Goal: Find contact information: Find specific fact

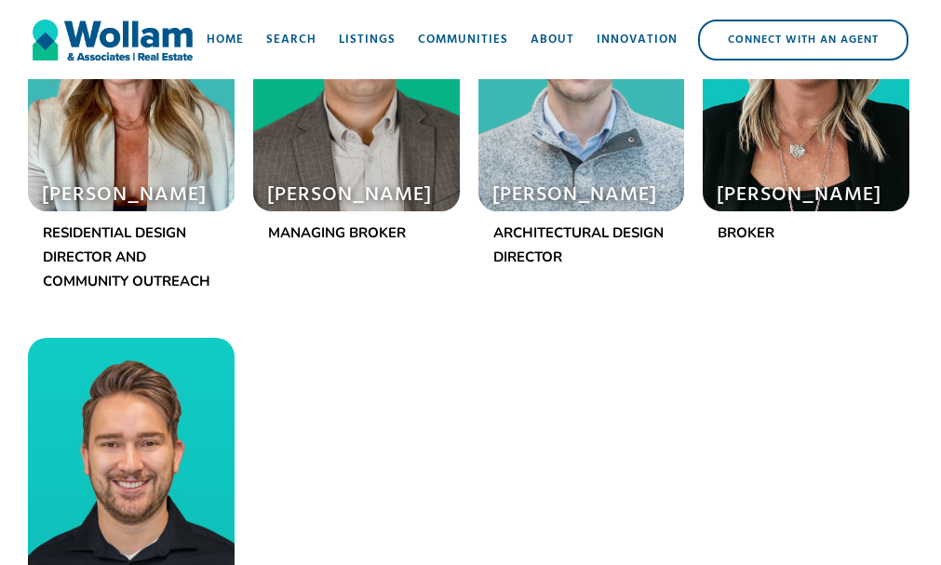
scroll to position [1768, 0]
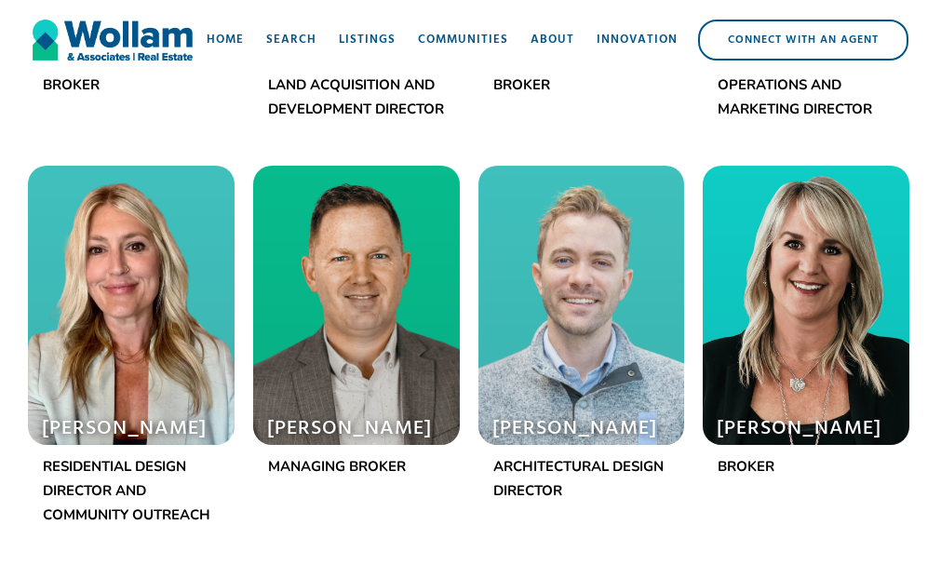
drag, startPoint x: 489, startPoint y: 453, endPoint x: 630, endPoint y: 452, distance: 141.5
click at [629, 445] on div "[PERSON_NAME]" at bounding box center [581, 305] width 207 height 279
drag, startPoint x: 630, startPoint y: 452, endPoint x: 644, endPoint y: 449, distance: 14.4
click at [645, 442] on h1 "[PERSON_NAME]" at bounding box center [574, 429] width 165 height 26
drag, startPoint x: 498, startPoint y: 450, endPoint x: 570, endPoint y: 450, distance: 71.7
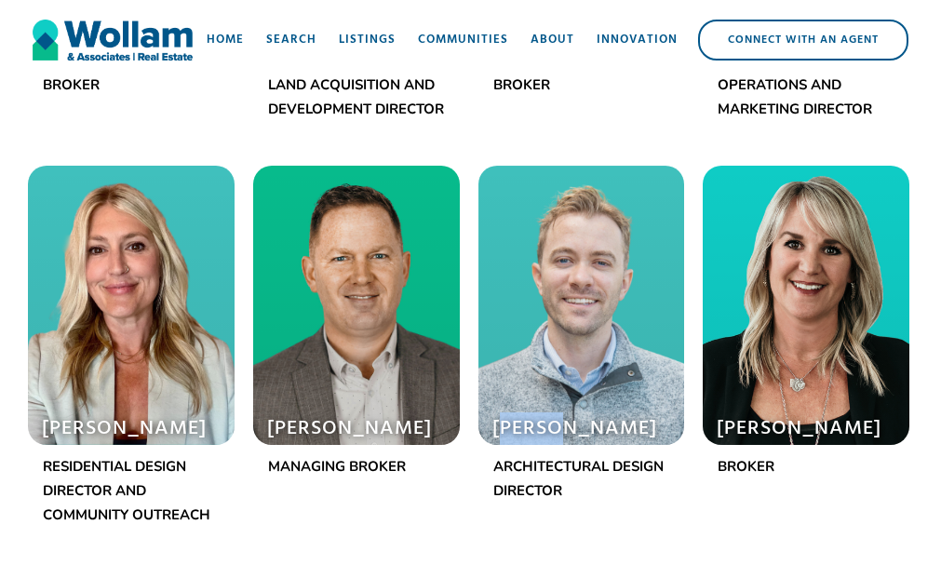
click at [570, 442] on h1 "[PERSON_NAME]" at bounding box center [574, 429] width 165 height 26
drag, startPoint x: 496, startPoint y: 446, endPoint x: 675, endPoint y: 448, distance: 178.7
click at [675, 445] on div "[PERSON_NAME]" at bounding box center [581, 305] width 207 height 279
copy h1 "[PERSON_NAME]"
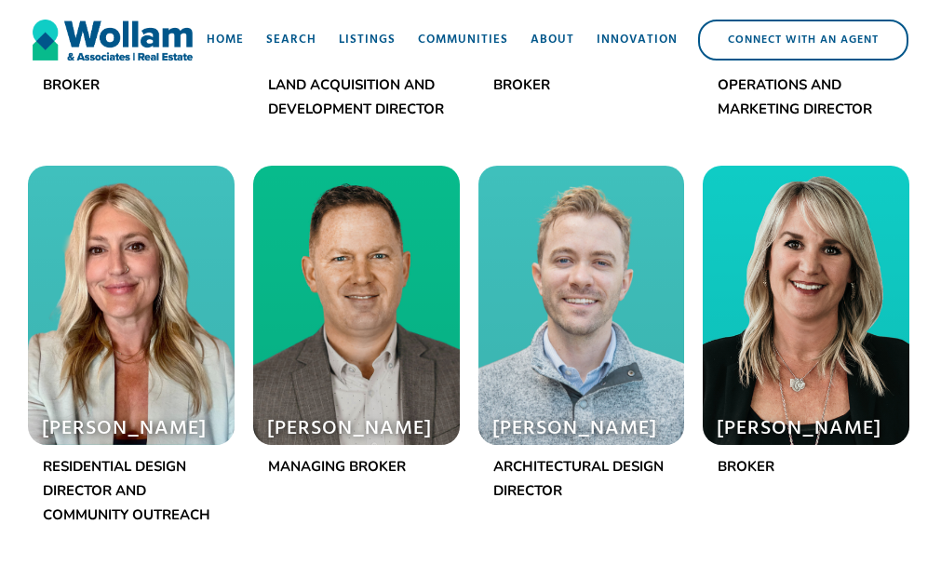
click at [914, 419] on div "[PERSON_NAME]" at bounding box center [805, 327] width 225 height 322
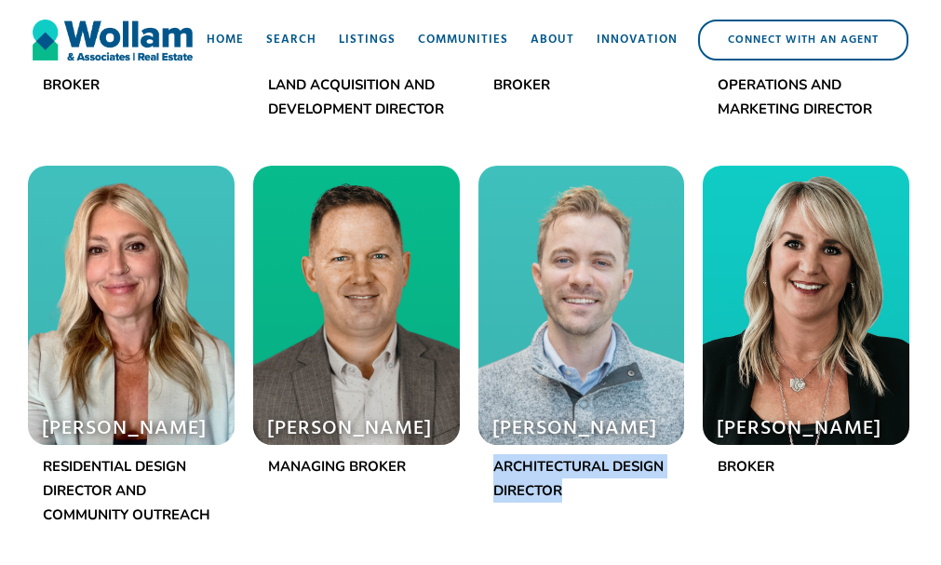
drag, startPoint x: 490, startPoint y: 485, endPoint x: 567, endPoint y: 498, distance: 78.3
click at [564, 512] on div "[PERSON_NAME] Architectural Design Director" at bounding box center [581, 339] width 207 height 346
copy p "Architectural Design Director"
